Goal: Book appointment/travel/reservation

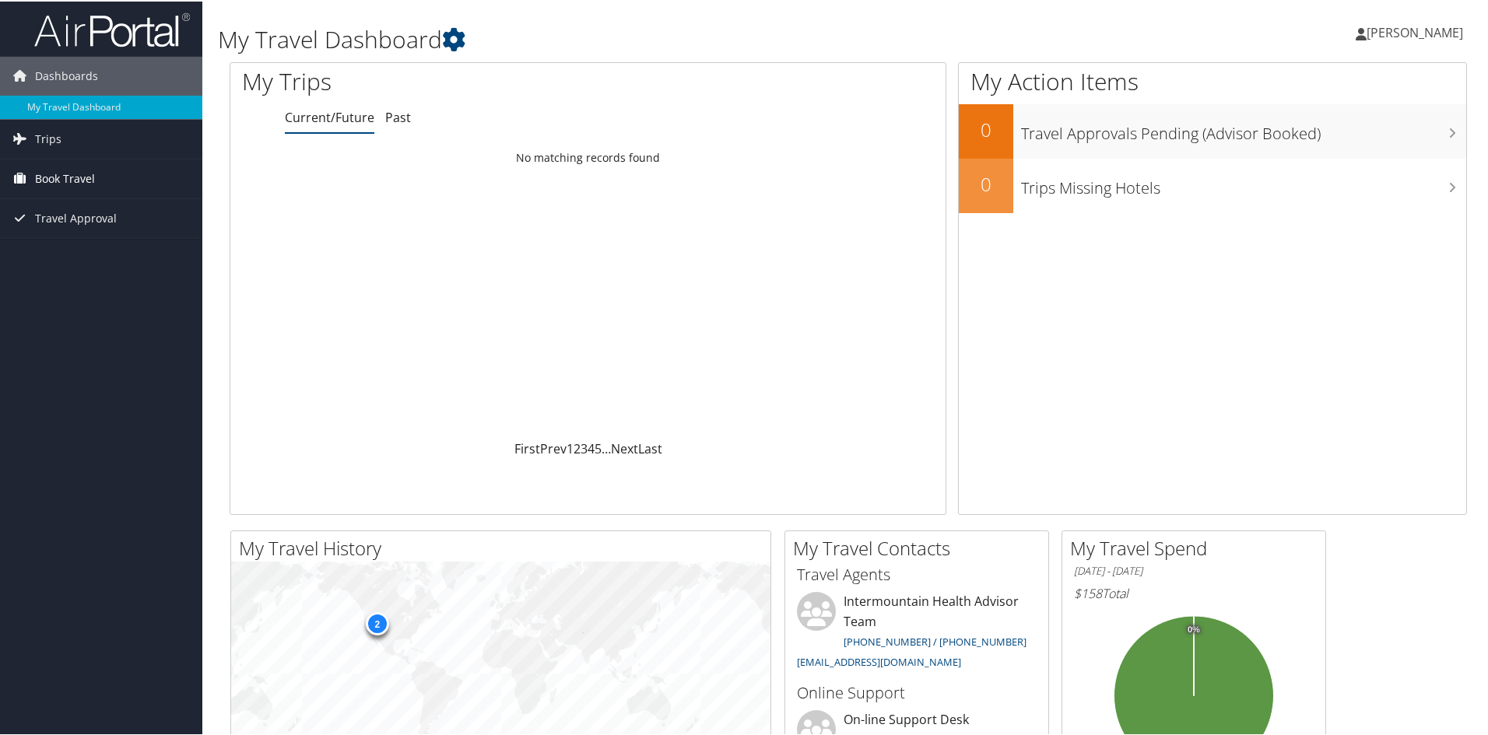
click at [99, 187] on link "Book Travel" at bounding box center [101, 177] width 202 height 39
click at [101, 249] on link "Book/Manage Online Trips" at bounding box center [101, 255] width 202 height 23
click at [107, 250] on link "Book/Manage Online Trips" at bounding box center [101, 255] width 202 height 23
